Goal: Find specific page/section: Find specific page/section

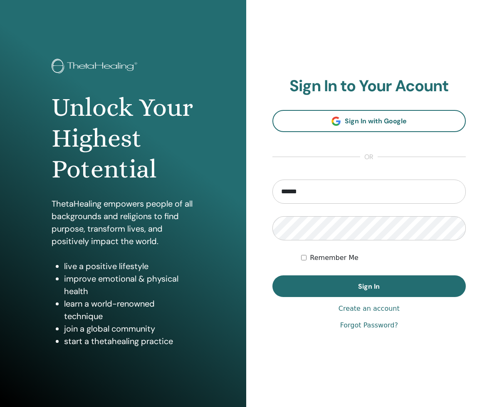
type input "**********"
click at [273, 275] on button "Sign In" at bounding box center [370, 286] width 194 height 22
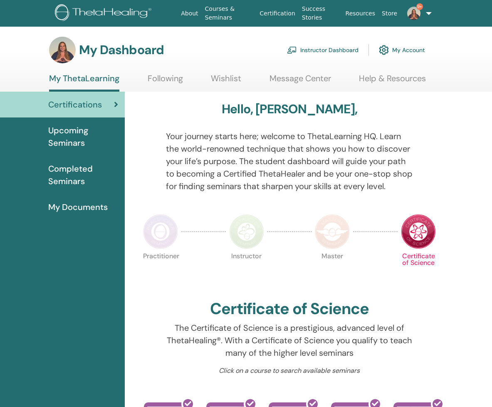
click at [306, 49] on link "Instructor Dashboard" at bounding box center [323, 50] width 72 height 18
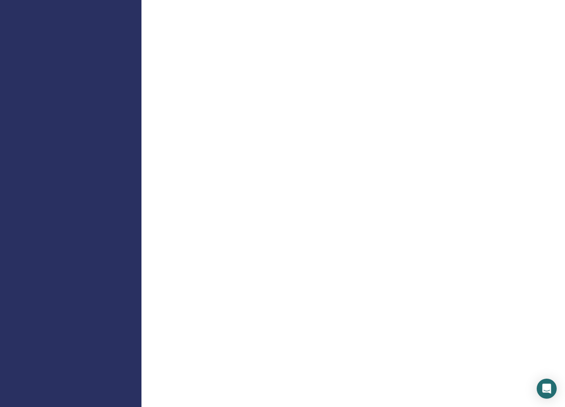
scroll to position [408, 0]
